Goal: Information Seeking & Learning: Check status

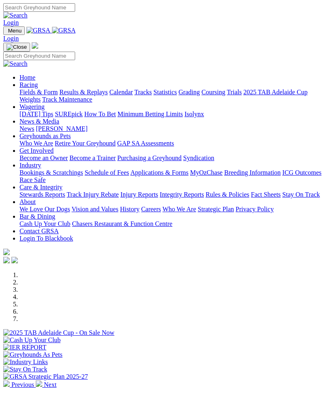
scroll to position [150, 0]
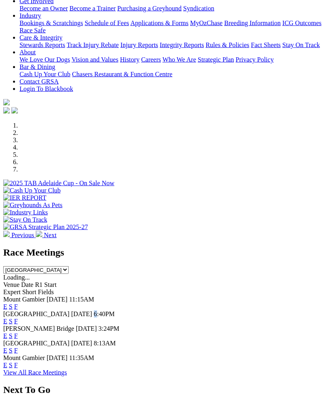
click at [45, 296] on span "Mount Gambier" at bounding box center [24, 299] width 42 height 7
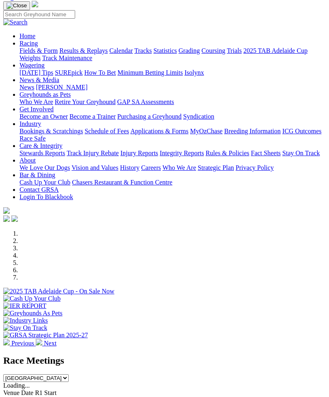
scroll to position [0, 0]
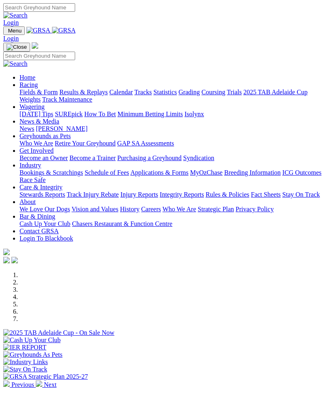
click at [7, 33] on img "Toggle navigation" at bounding box center [7, 33] width 0 height 0
click at [59, 96] on link "Results & Replays" at bounding box center [83, 92] width 48 height 7
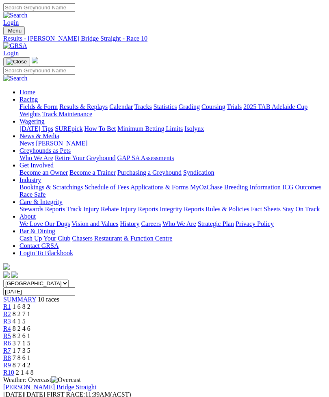
click at [11, 362] on link "R9" at bounding box center [7, 365] width 8 height 7
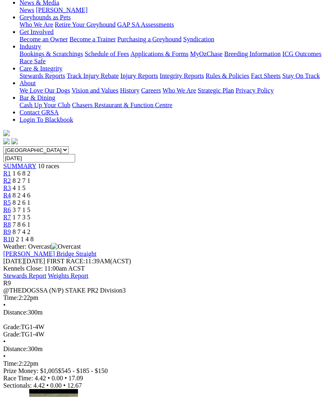
scroll to position [134, 0]
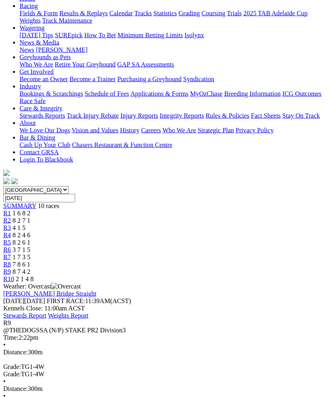
scroll to position [0, 0]
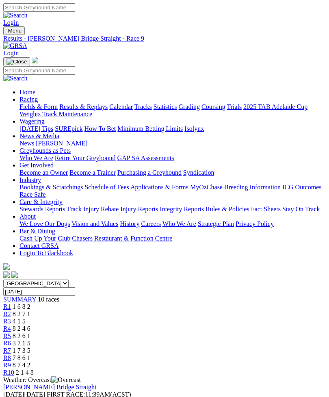
click at [30, 355] on span "7 8 6 1" at bounding box center [22, 358] width 18 height 7
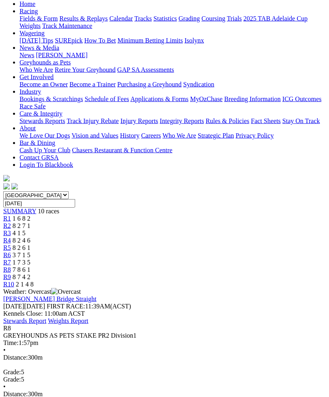
scroll to position [108, 0]
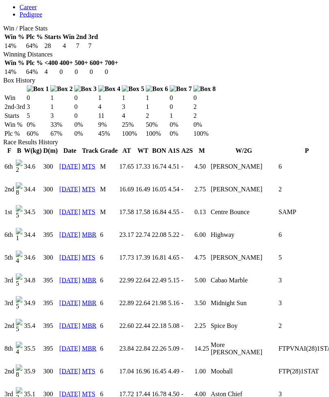
scroll to position [468, 0]
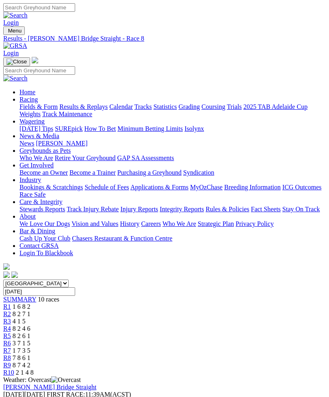
click at [11, 347] on span "R7" at bounding box center [7, 350] width 8 height 7
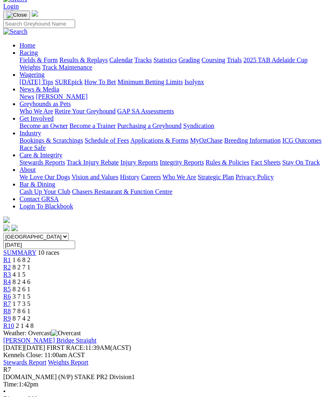
scroll to position [46, 0]
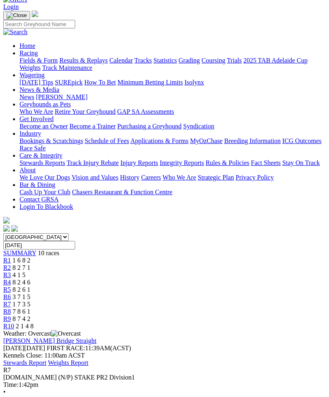
click at [11, 294] on span "R6" at bounding box center [7, 297] width 8 height 7
